Goal: Task Accomplishment & Management: Manage account settings

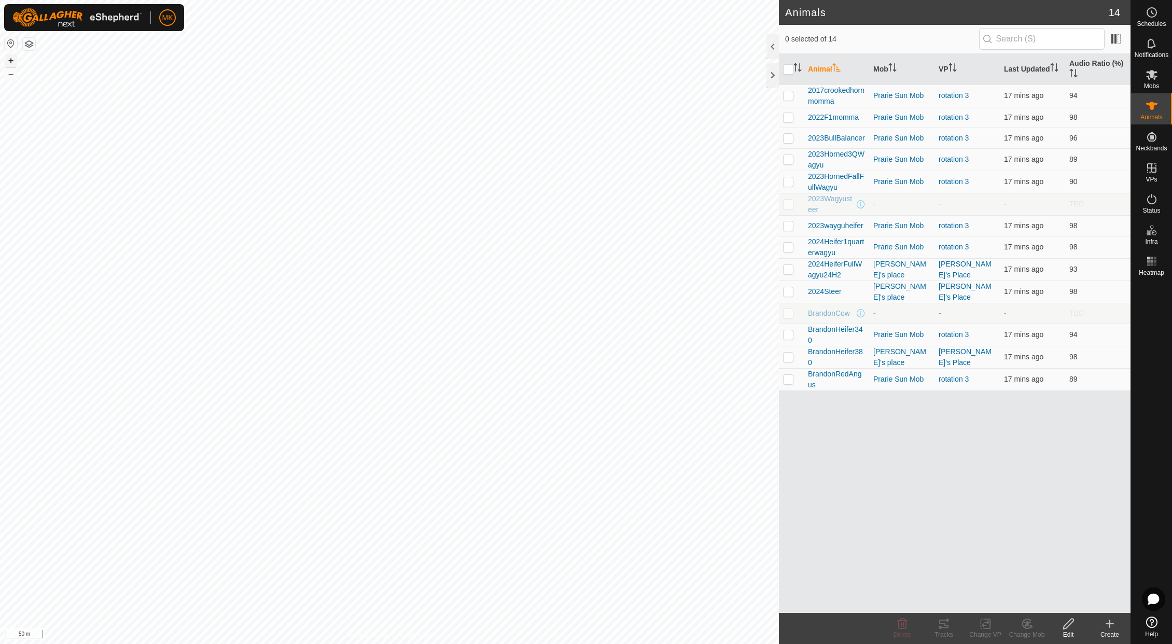
click at [11, 62] on button "+" at bounding box center [11, 60] width 12 height 12
click at [10, 63] on button "+" at bounding box center [11, 60] width 12 height 12
click at [1157, 169] on icon at bounding box center [1151, 168] width 12 height 12
click at [1087, 169] on link "In Rotation" at bounding box center [1085, 167] width 89 height 21
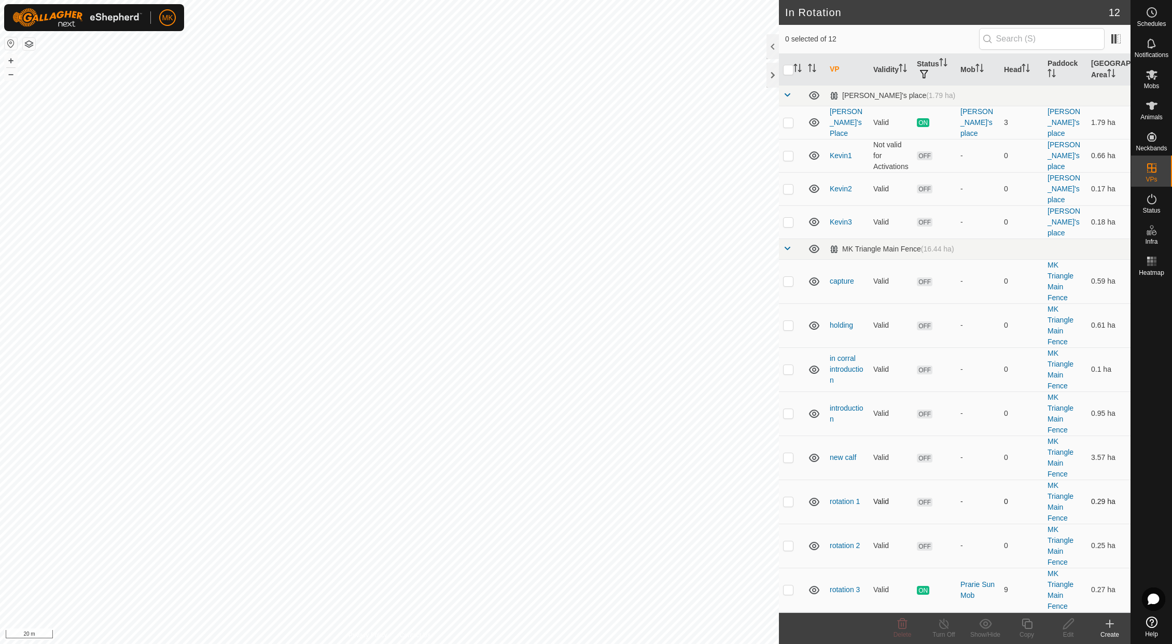
click at [789, 497] on p-checkbox at bounding box center [788, 501] width 10 height 8
checkbox input "true"
click at [790, 541] on p-checkbox at bounding box center [788, 545] width 10 height 8
checkbox input "true"
click at [793, 497] on p-checkbox at bounding box center [788, 501] width 10 height 8
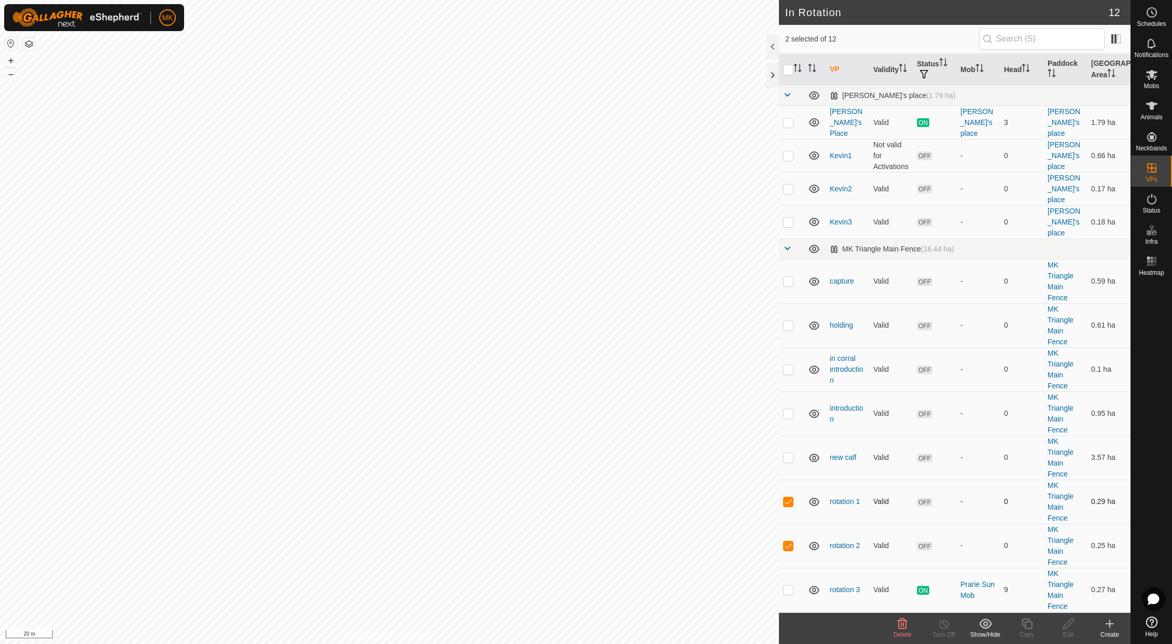
checkbox input "false"
click at [1071, 629] on icon at bounding box center [1068, 624] width 13 height 12
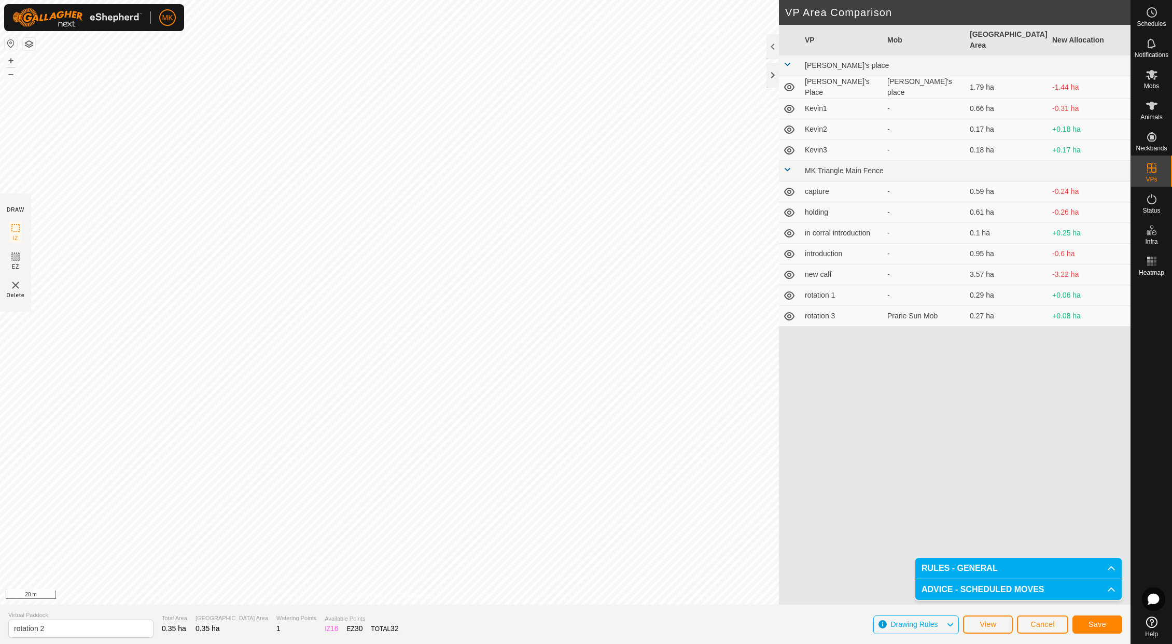
click at [1098, 627] on span "Save" at bounding box center [1097, 624] width 18 height 8
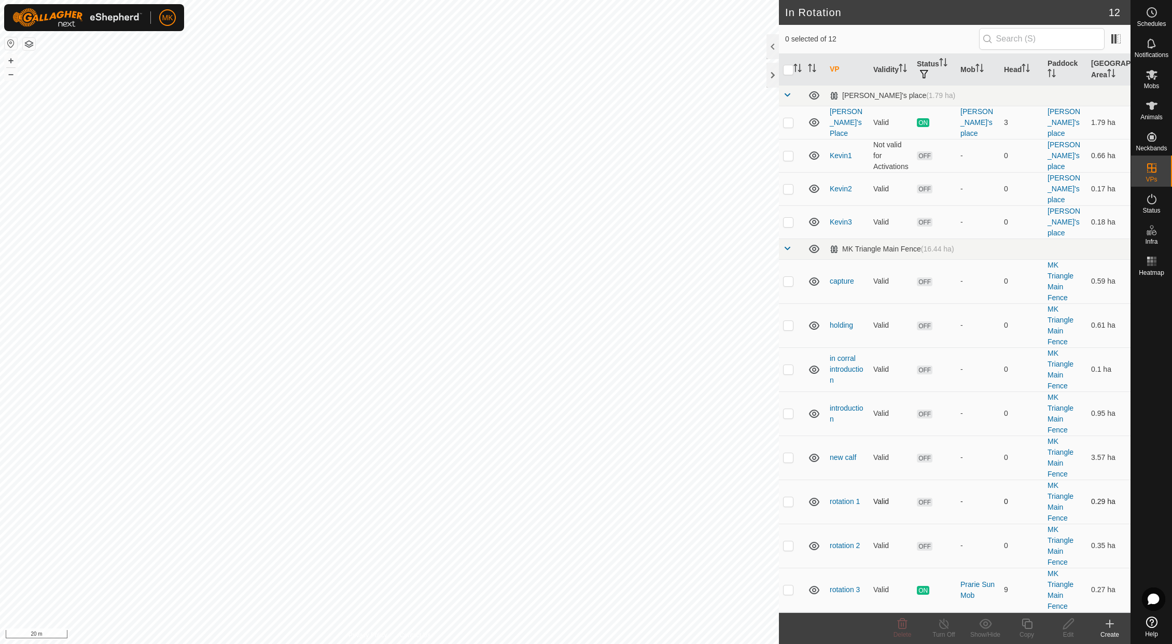
click at [790, 497] on p-checkbox at bounding box center [788, 501] width 10 height 8
checkbox input "false"
click at [790, 585] on p-checkbox at bounding box center [788, 589] width 10 height 8
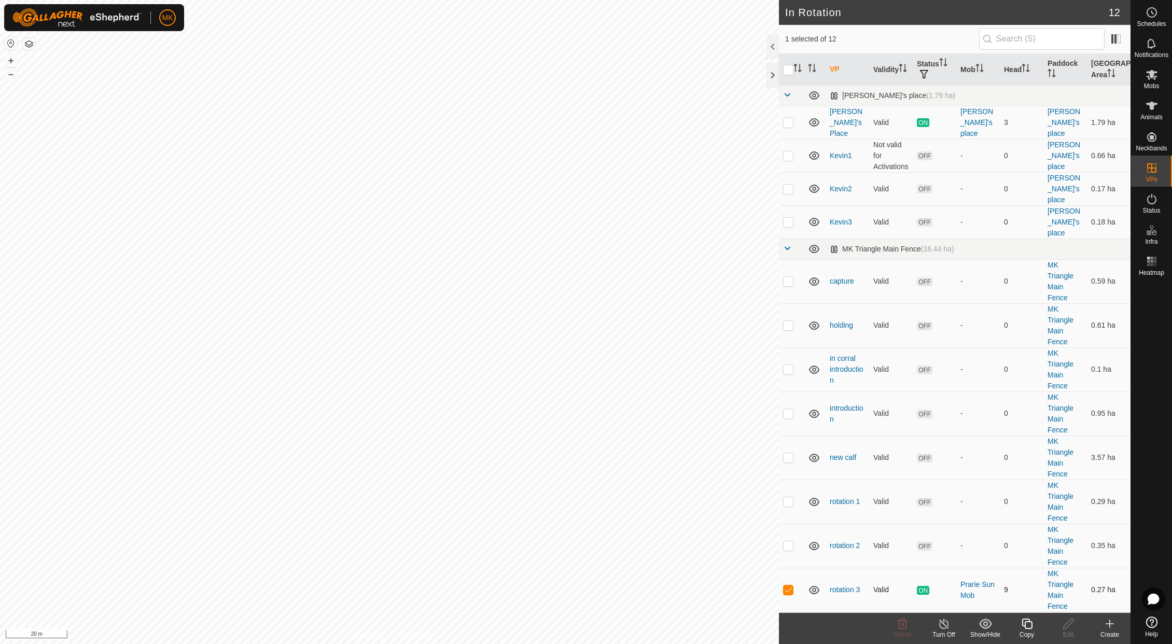
click at [789, 585] on p-checkbox at bounding box center [788, 589] width 10 height 8
checkbox input "false"
click at [790, 497] on p-checkbox at bounding box center [788, 501] width 10 height 8
click at [791, 497] on p-checkbox at bounding box center [788, 501] width 10 height 8
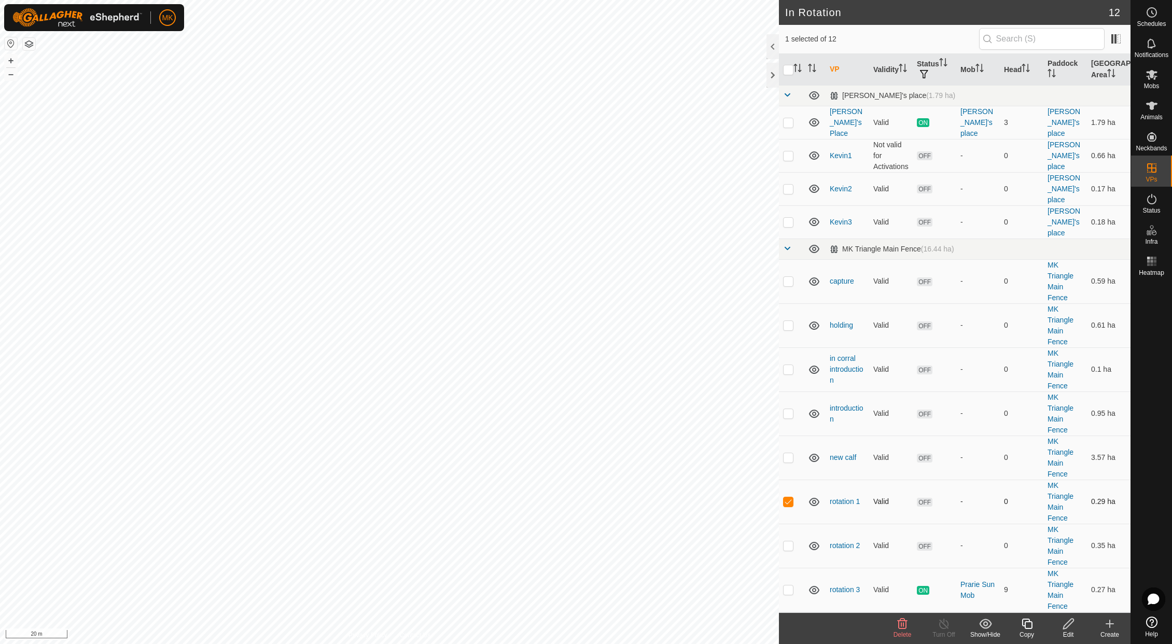
checkbox input "false"
click at [1153, 115] on span "Animals" at bounding box center [1151, 117] width 22 height 6
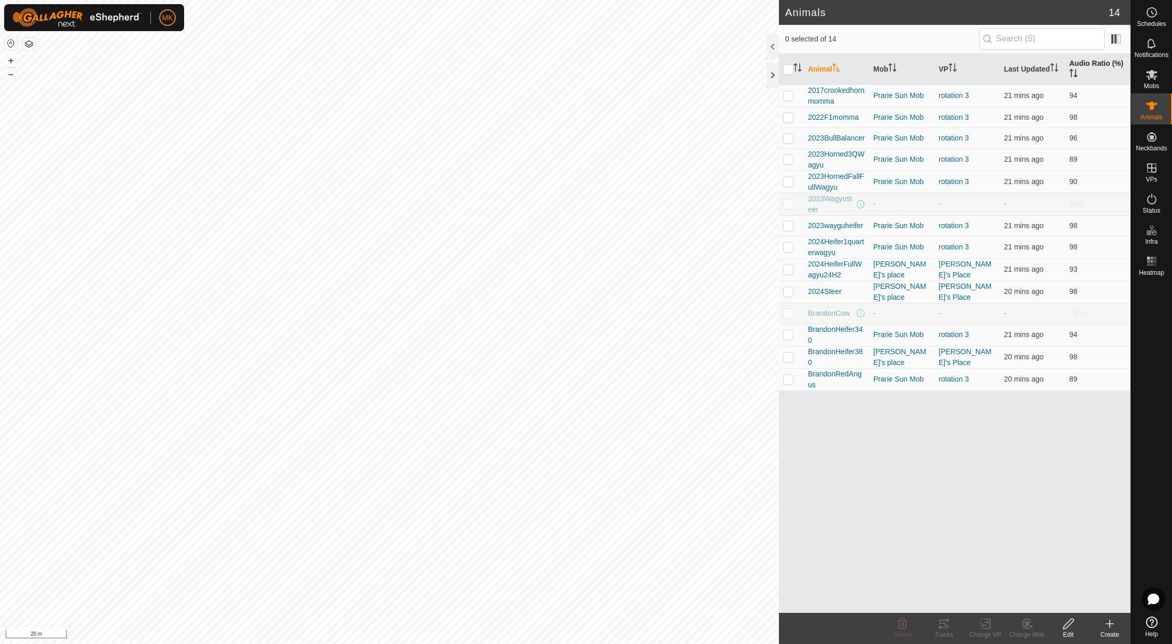
click at [1085, 66] on th "Audio Ratio (%)" at bounding box center [1097, 69] width 65 height 31
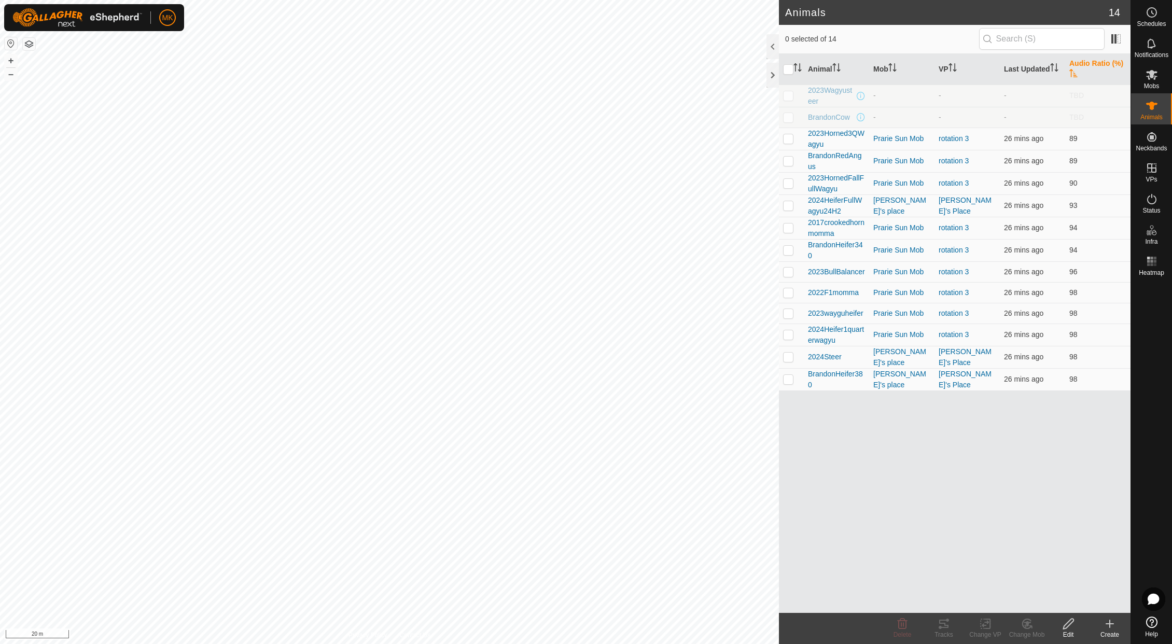
click at [1154, 75] on icon at bounding box center [1151, 74] width 12 height 12
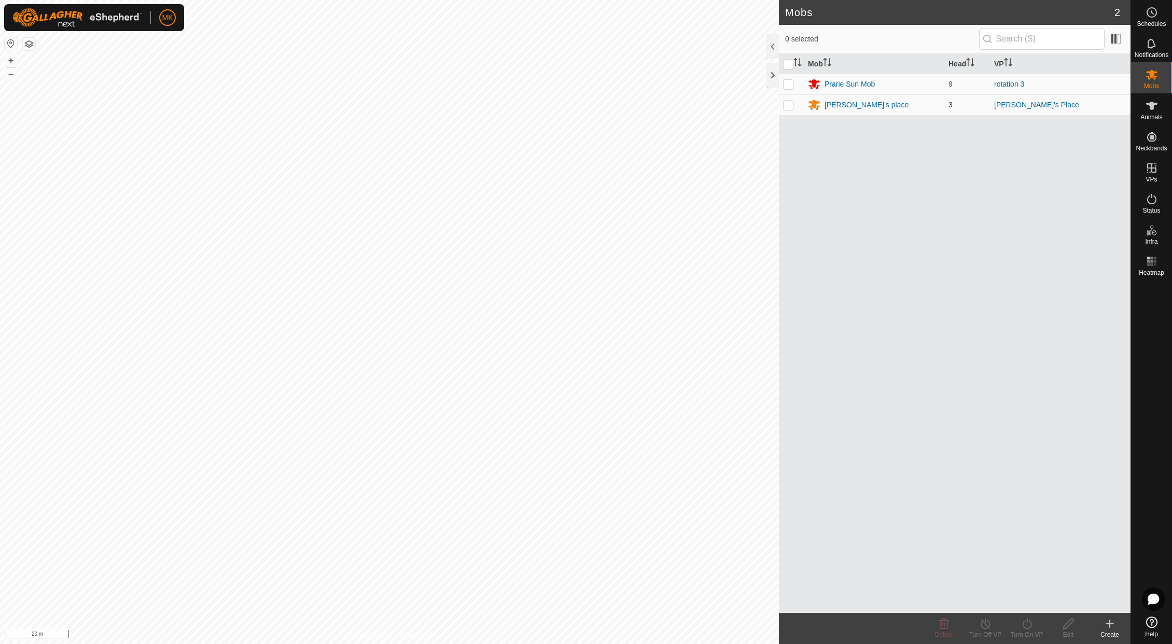
click at [784, 107] on p-checkbox at bounding box center [788, 105] width 10 height 8
checkbox input "true"
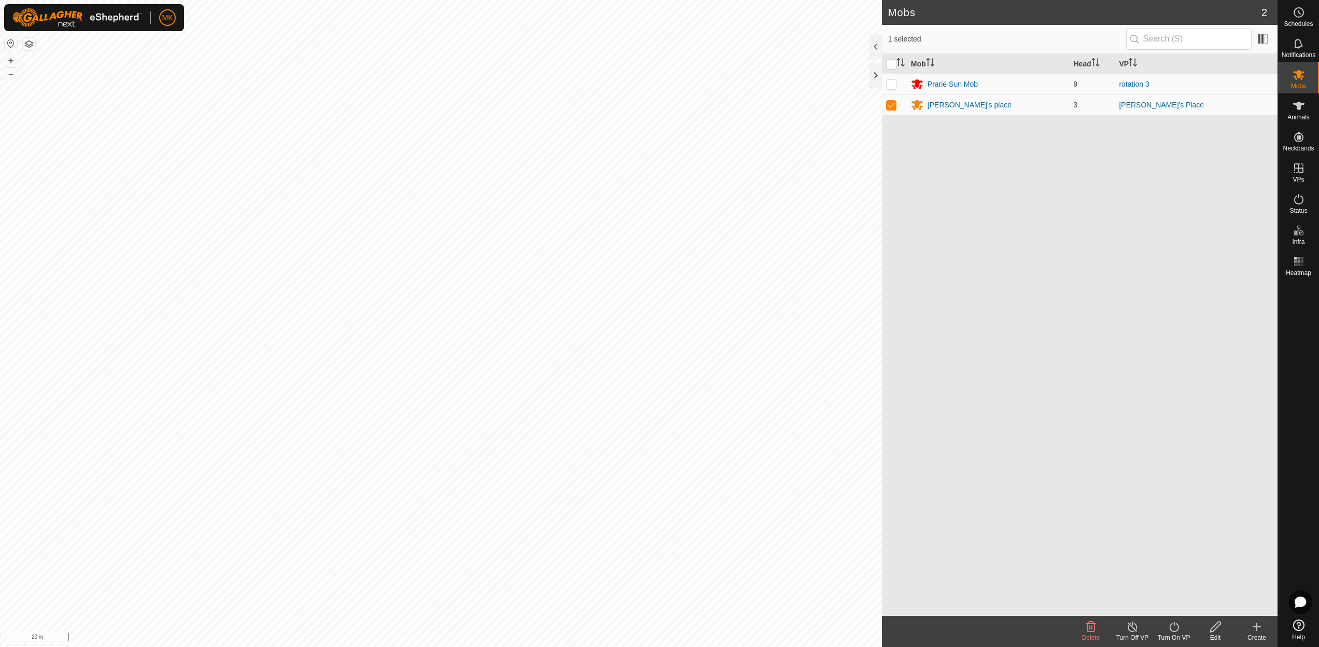
click at [1133, 629] on icon at bounding box center [1132, 626] width 13 height 12
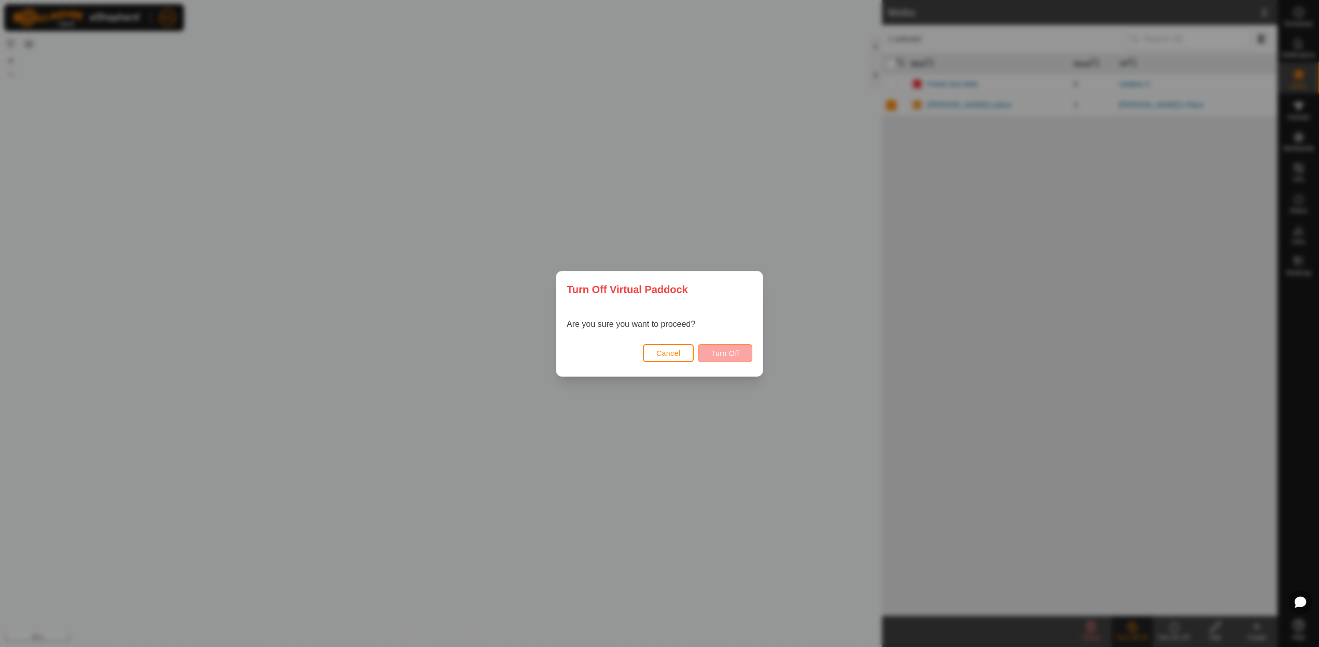
click at [725, 353] on span "Turn Off" at bounding box center [725, 353] width 29 height 8
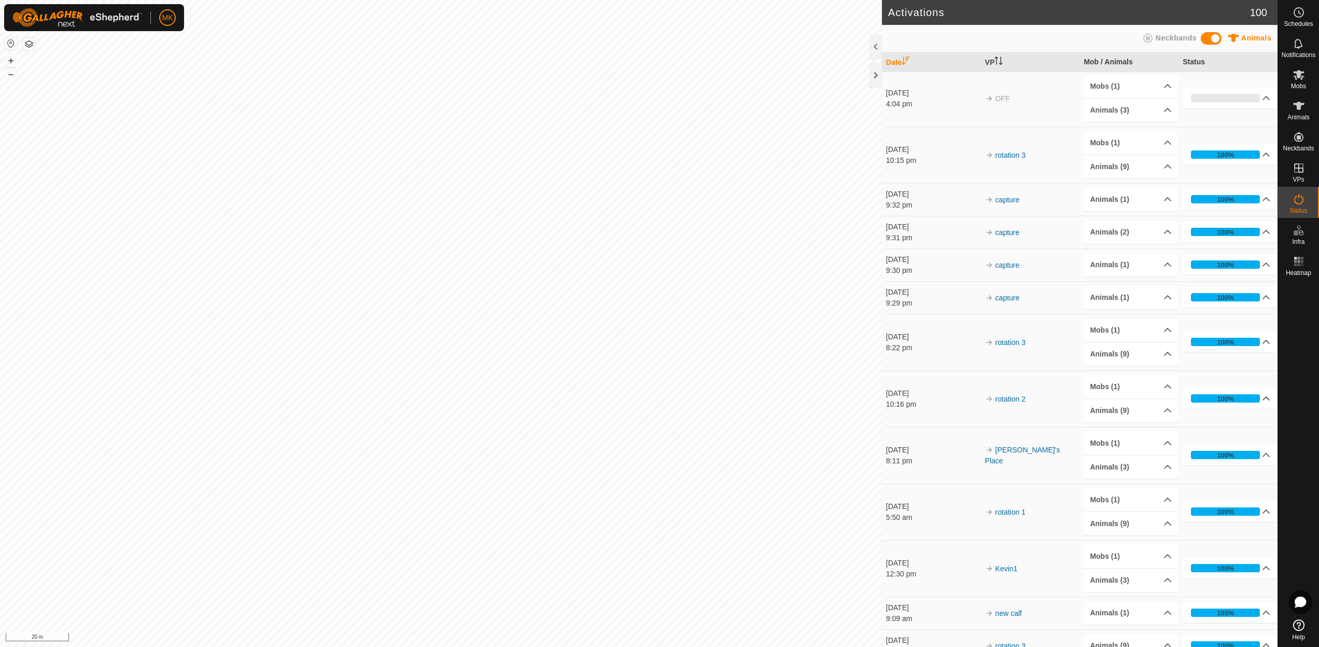
scroll to position [3, 0]
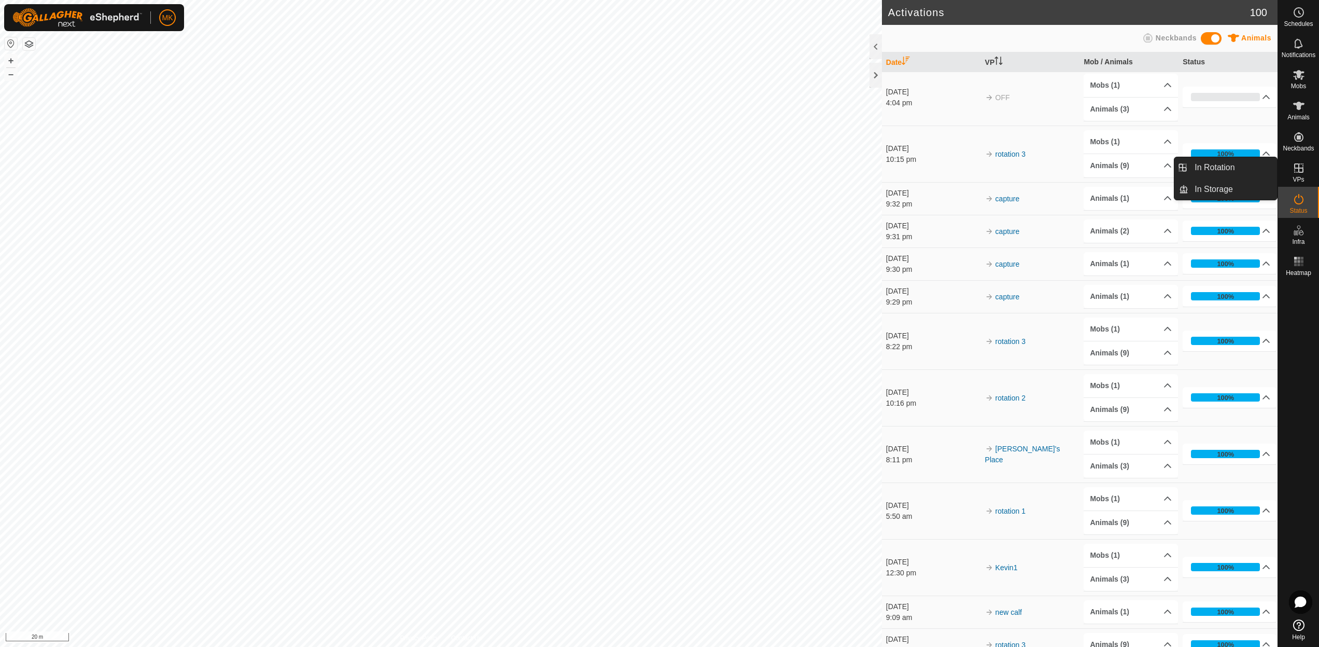
click at [1171, 171] on icon at bounding box center [1299, 168] width 12 height 12
click at [1171, 170] on link "In Rotation" at bounding box center [1232, 167] width 89 height 21
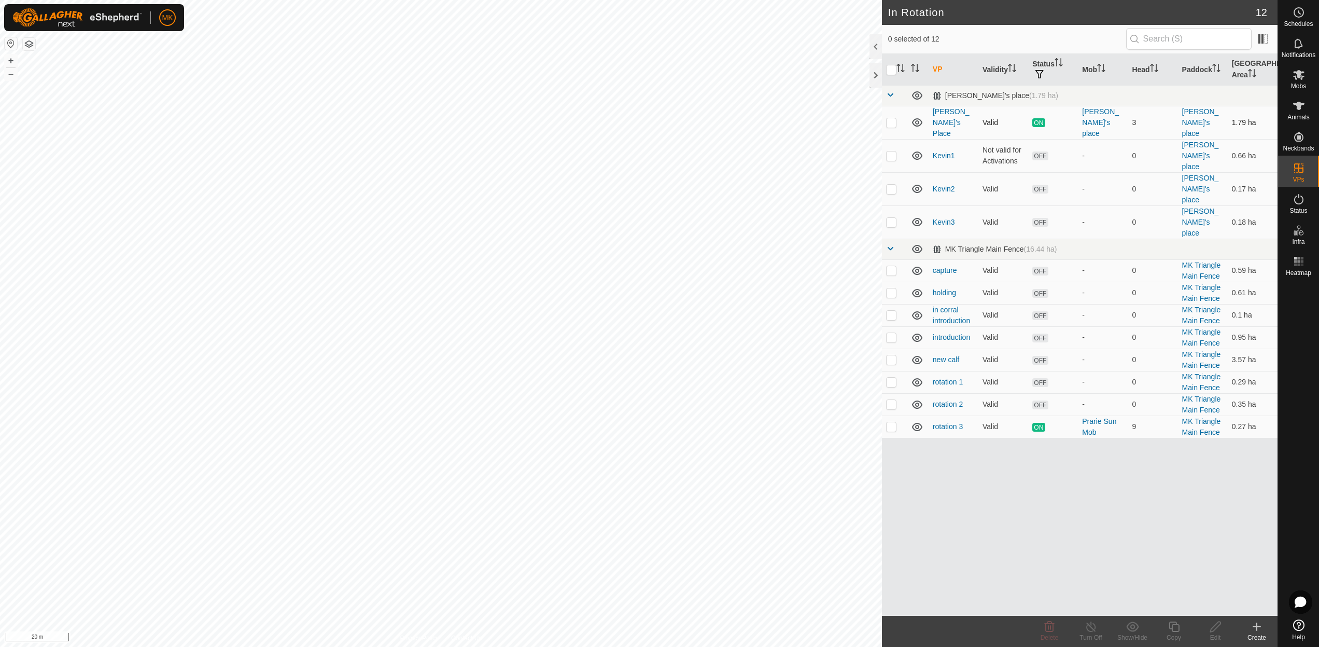
click at [892, 118] on p-checkbox at bounding box center [891, 122] width 10 height 8
checkbox input "true"
